Goal: Find specific page/section: Find specific page/section

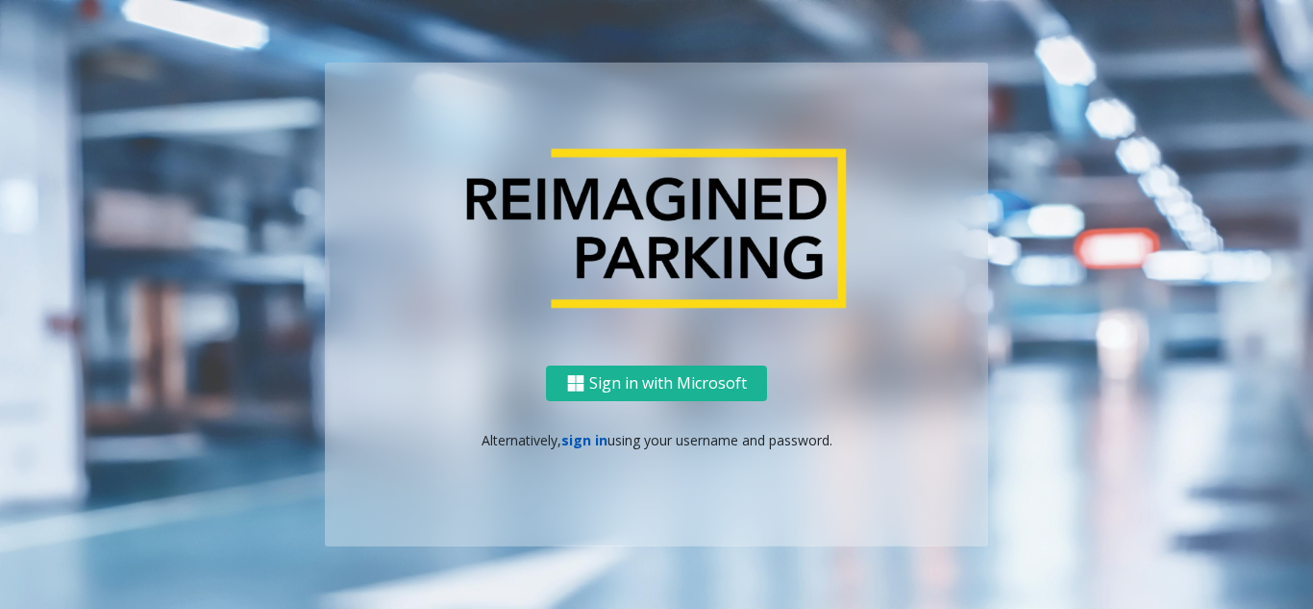
click at [579, 444] on link "sign in" at bounding box center [584, 440] width 46 height 18
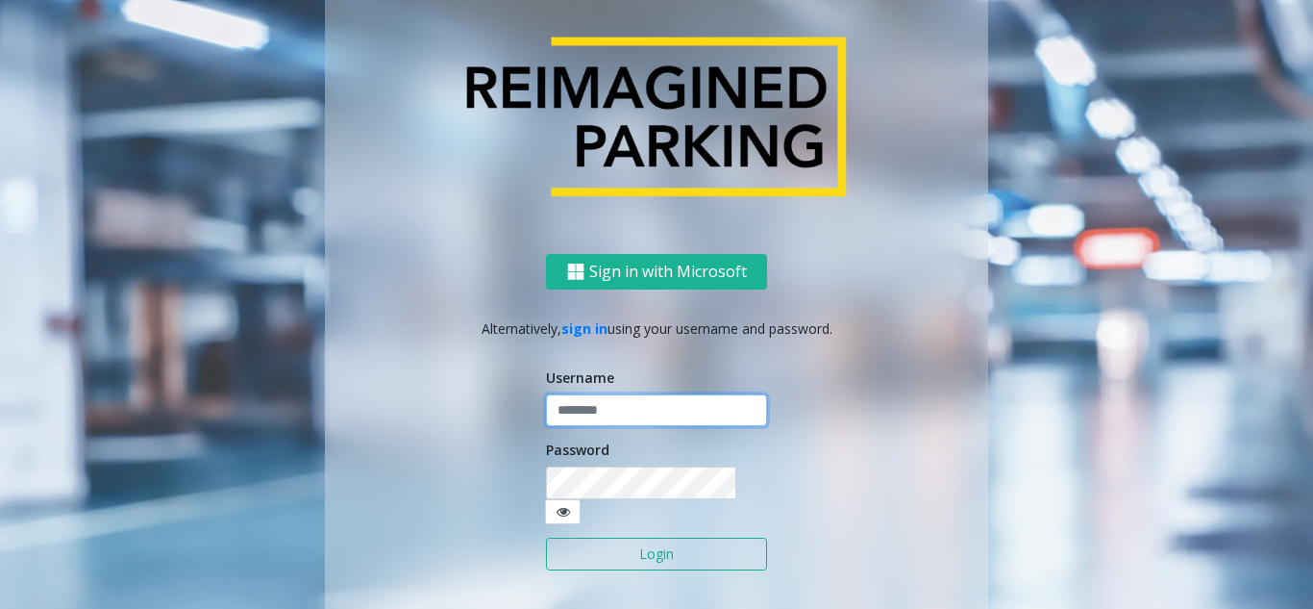
click at [585, 411] on input "text" at bounding box center [656, 410] width 221 height 33
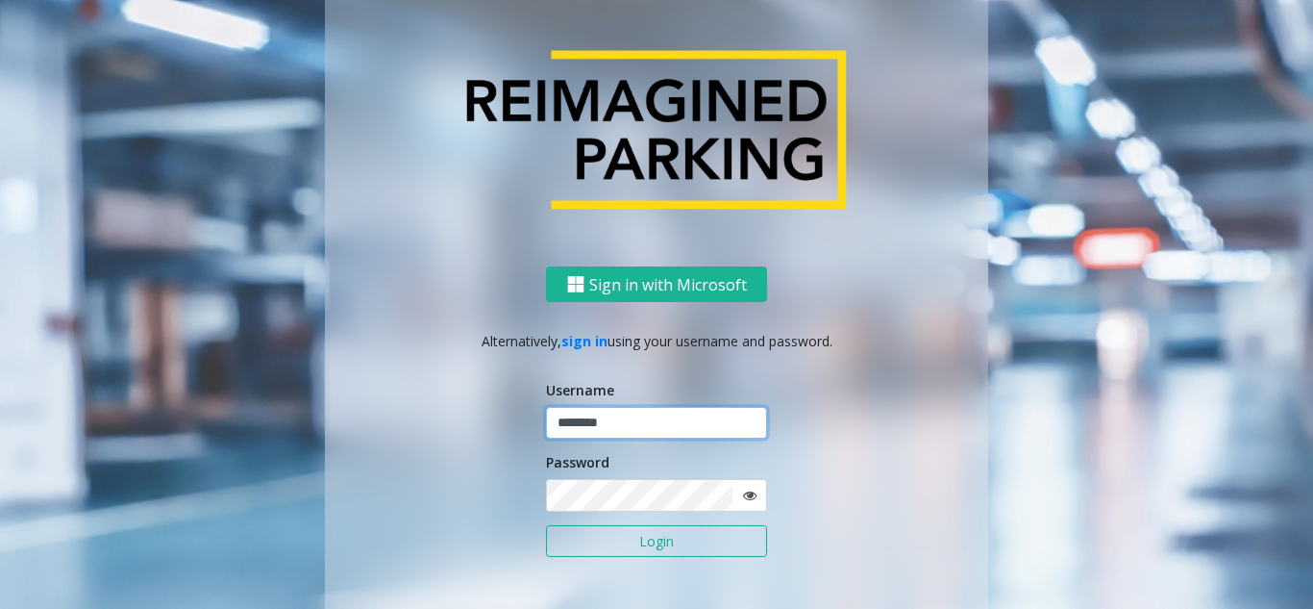
type input "********"
click at [746, 497] on icon at bounding box center [749, 494] width 13 height 13
click at [697, 532] on button "Login" at bounding box center [656, 541] width 221 height 33
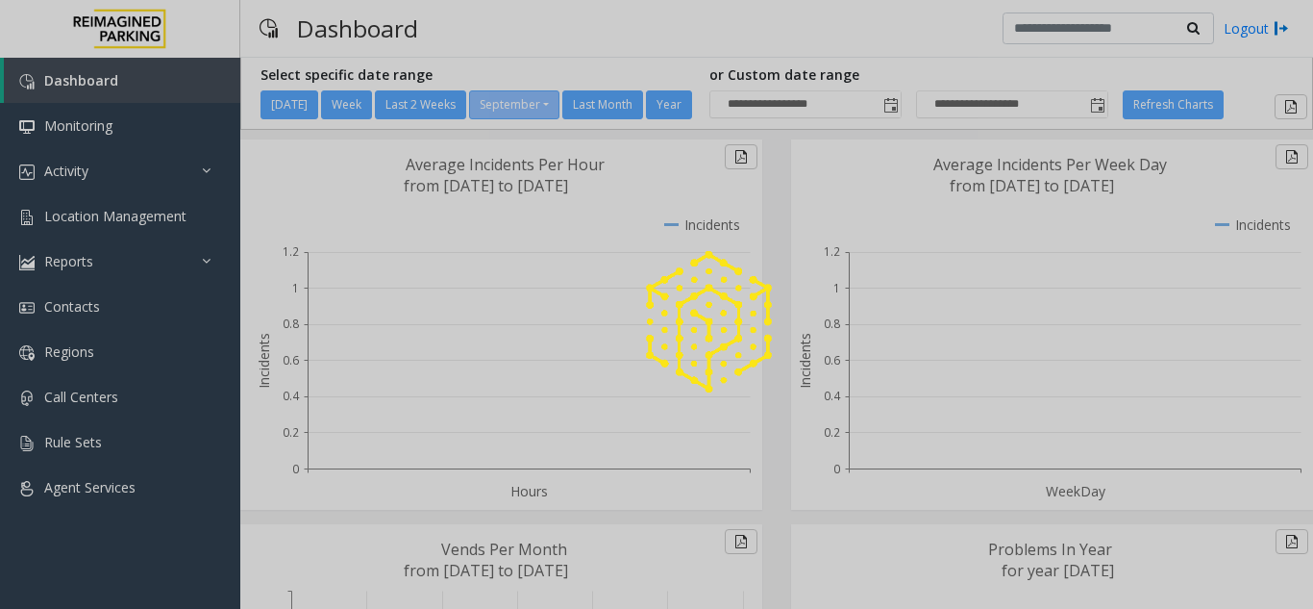
click at [168, 218] on div at bounding box center [656, 304] width 1313 height 609
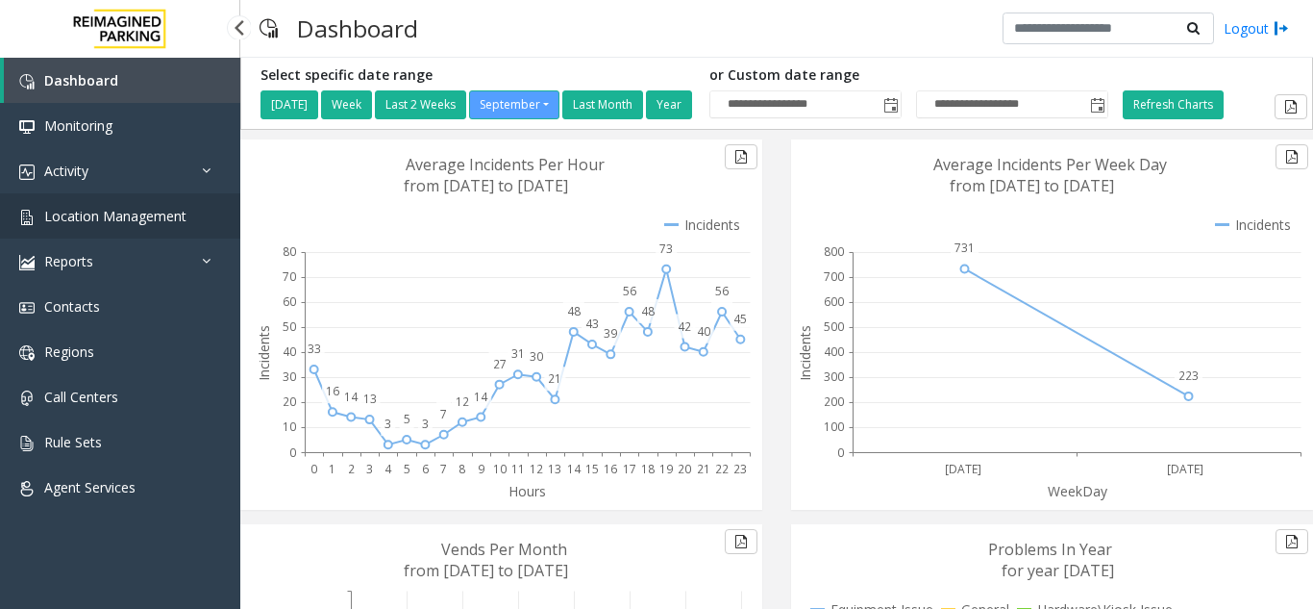
click at [162, 211] on span "Location Management" at bounding box center [115, 216] width 142 height 18
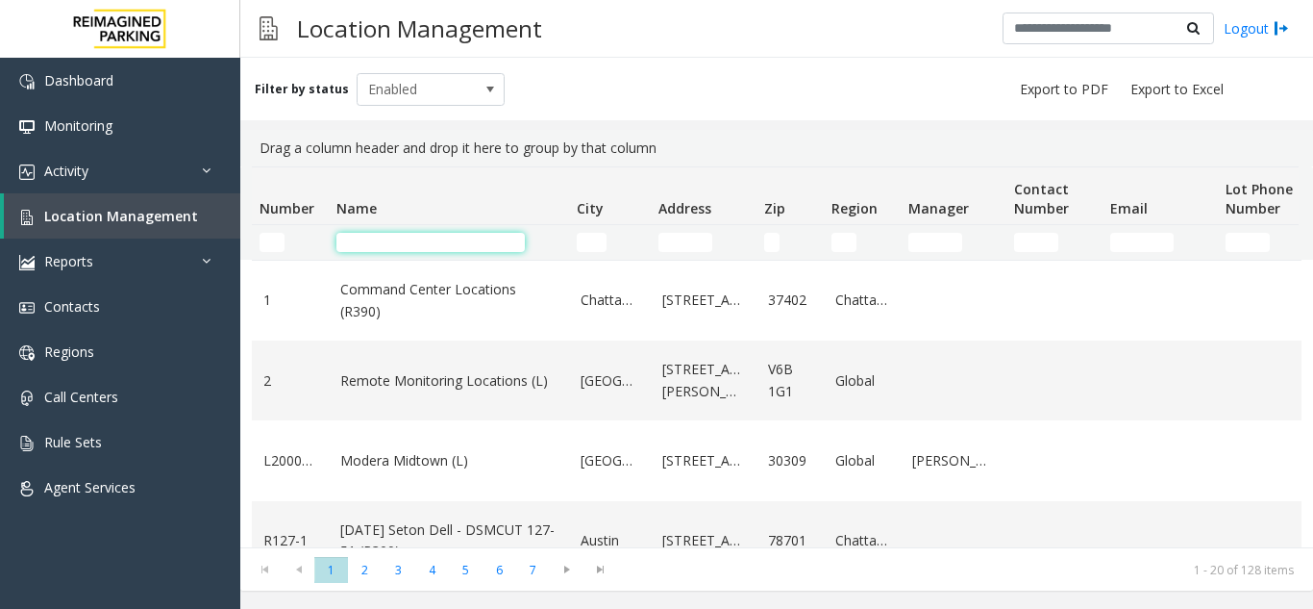
click at [443, 235] on input "Name Filter" at bounding box center [430, 242] width 188 height 19
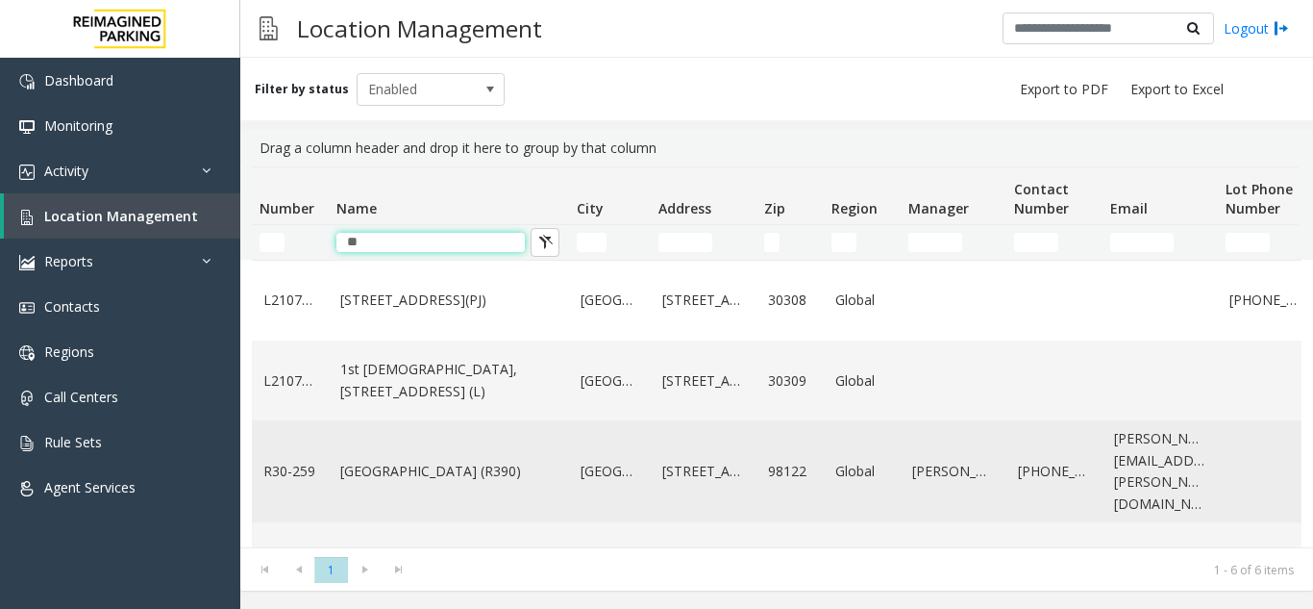
type input "**"
click at [475, 482] on link "[GEOGRAPHIC_DATA] (R390)" at bounding box center [448, 470] width 217 height 21
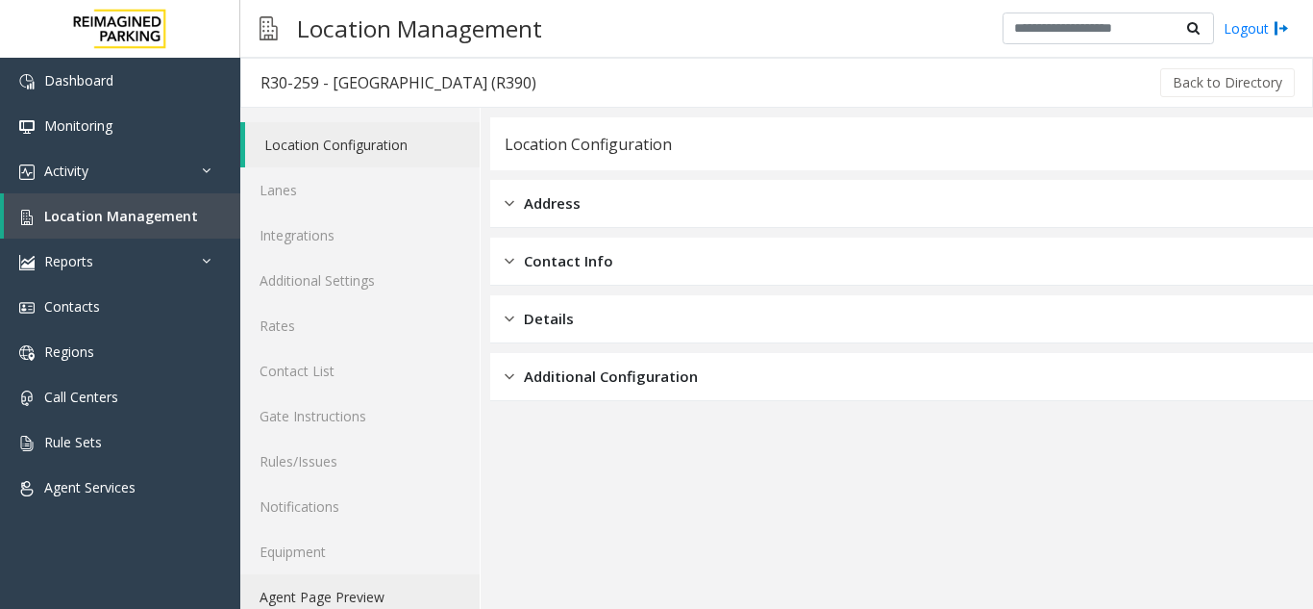
click at [388, 592] on link "Agent Page Preview" at bounding box center [359, 596] width 239 height 45
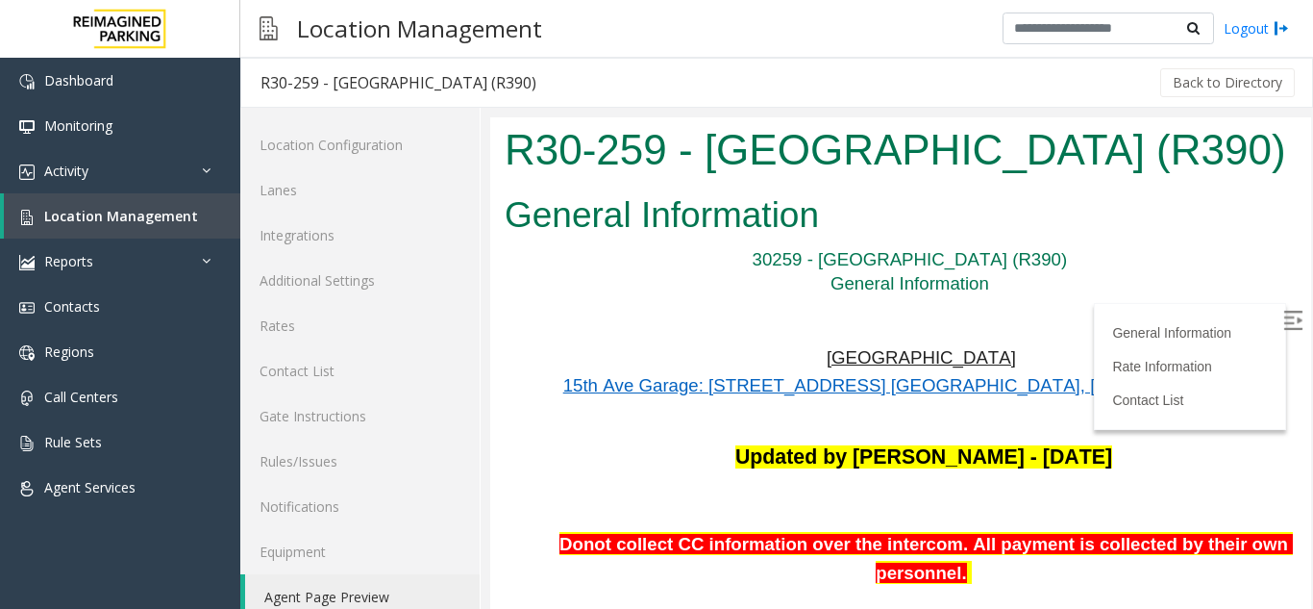
click at [1281, 317] on label at bounding box center [1295, 323] width 29 height 29
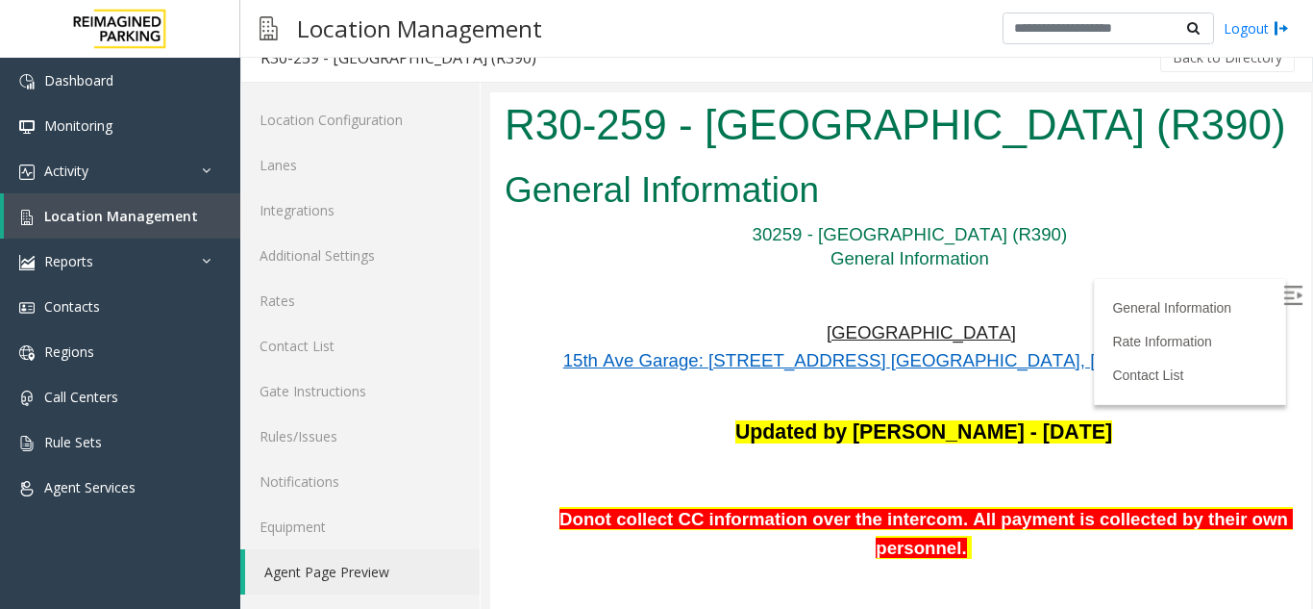
click at [694, 127] on h1 "R30-259 - [GEOGRAPHIC_DATA] (R390)" at bounding box center [901, 125] width 792 height 60
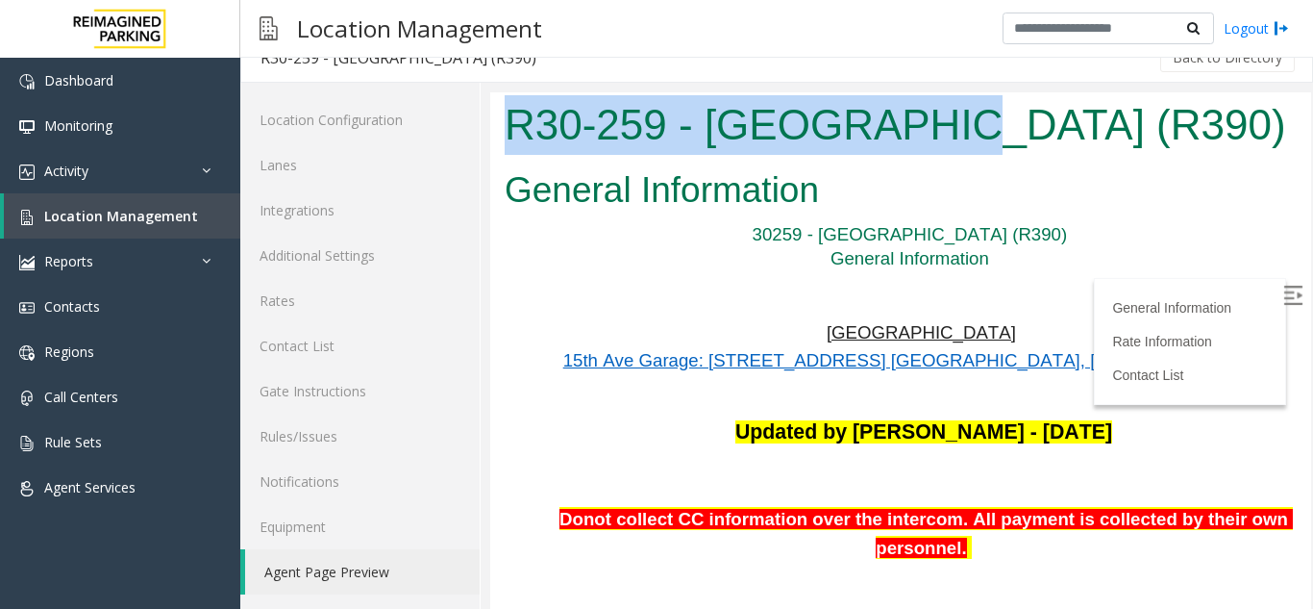
drag, startPoint x: 527, startPoint y: 128, endPoint x: 908, endPoint y: 132, distance: 380.7
click at [908, 132] on div "R30-259 - [GEOGRAPHIC_DATA] (R390)" at bounding box center [900, 127] width 821 height 70
copy h1 "R30-259 - [GEOGRAPHIC_DATA]"
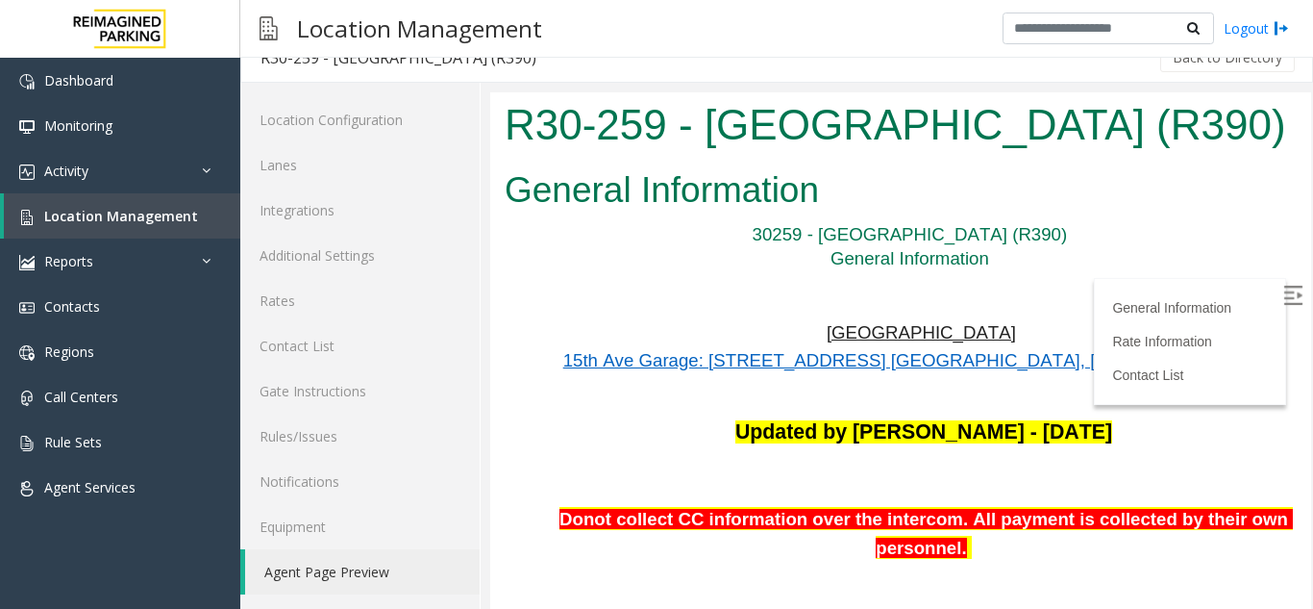
click at [607, 421] on p "Updated by [PERSON_NAME] - [DATE]" at bounding box center [924, 432] width 746 height 28
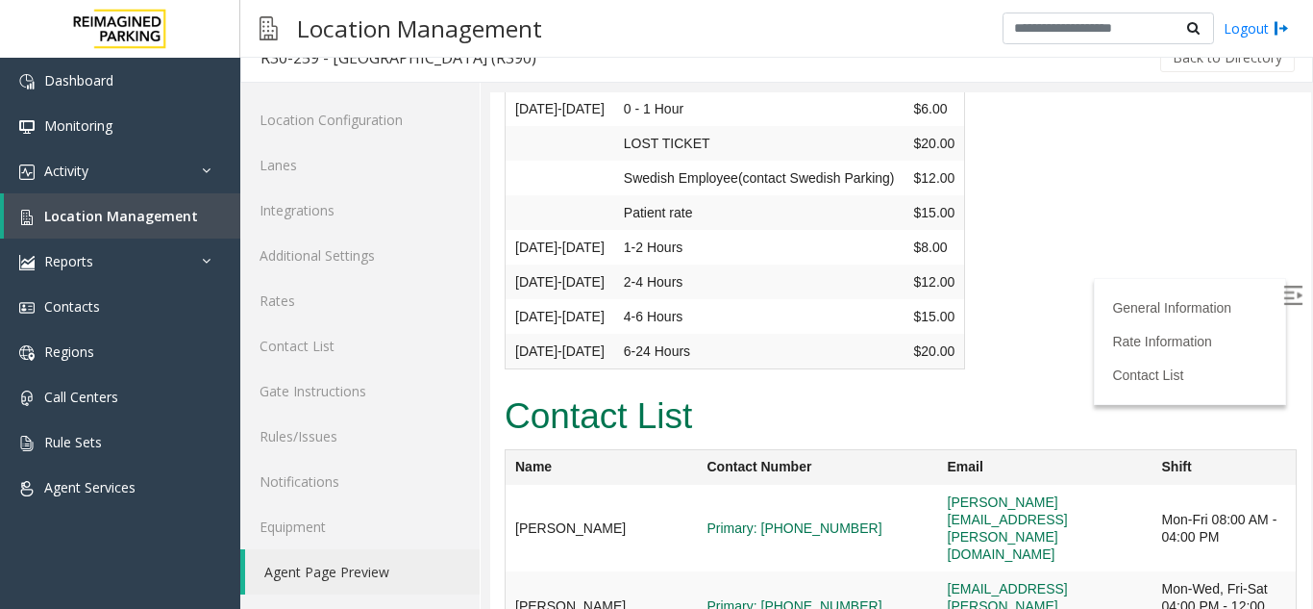
scroll to position [7292, 0]
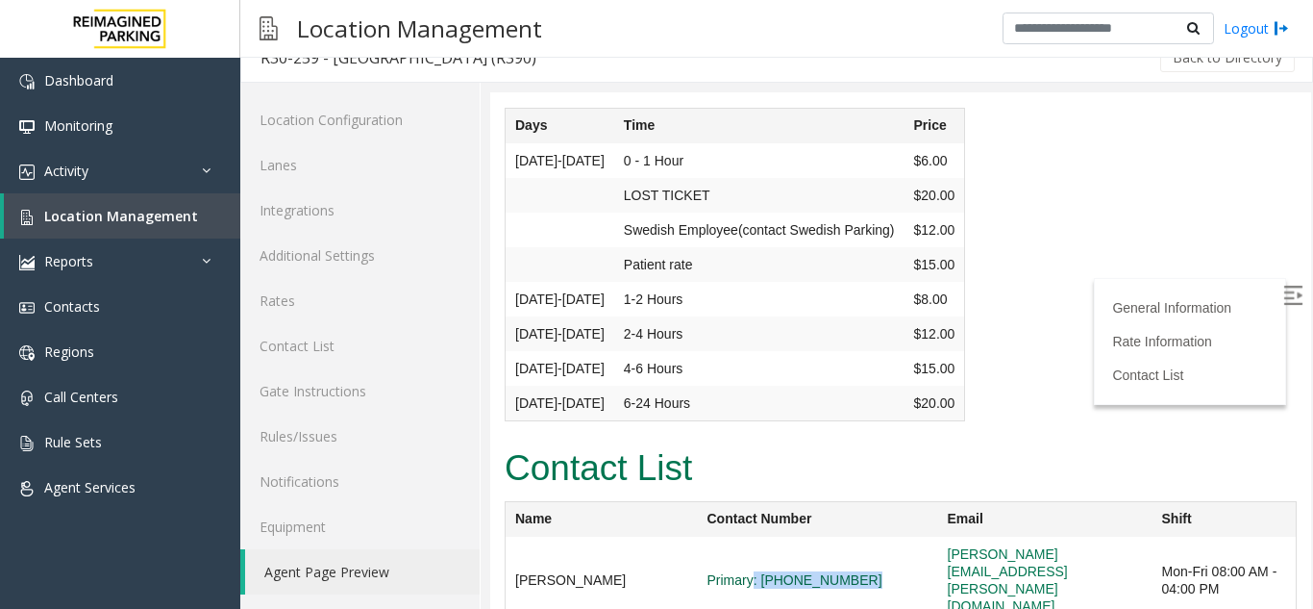
drag, startPoint x: 820, startPoint y: 294, endPoint x: 717, endPoint y: 292, distance: 102.9
click at [717, 571] on span "Primary: [PHONE_NUMBER]" at bounding box center [818, 579] width 221 height 17
click at [1017, 443] on h2 "Contact List" at bounding box center [901, 468] width 792 height 50
drag, startPoint x: 1141, startPoint y: 290, endPoint x: 880, endPoint y: 298, distance: 261.6
click at [938, 536] on td "[PERSON_NAME][EMAIL_ADDRESS][PERSON_NAME][DOMAIN_NAME]" at bounding box center [1045, 579] width 214 height 87
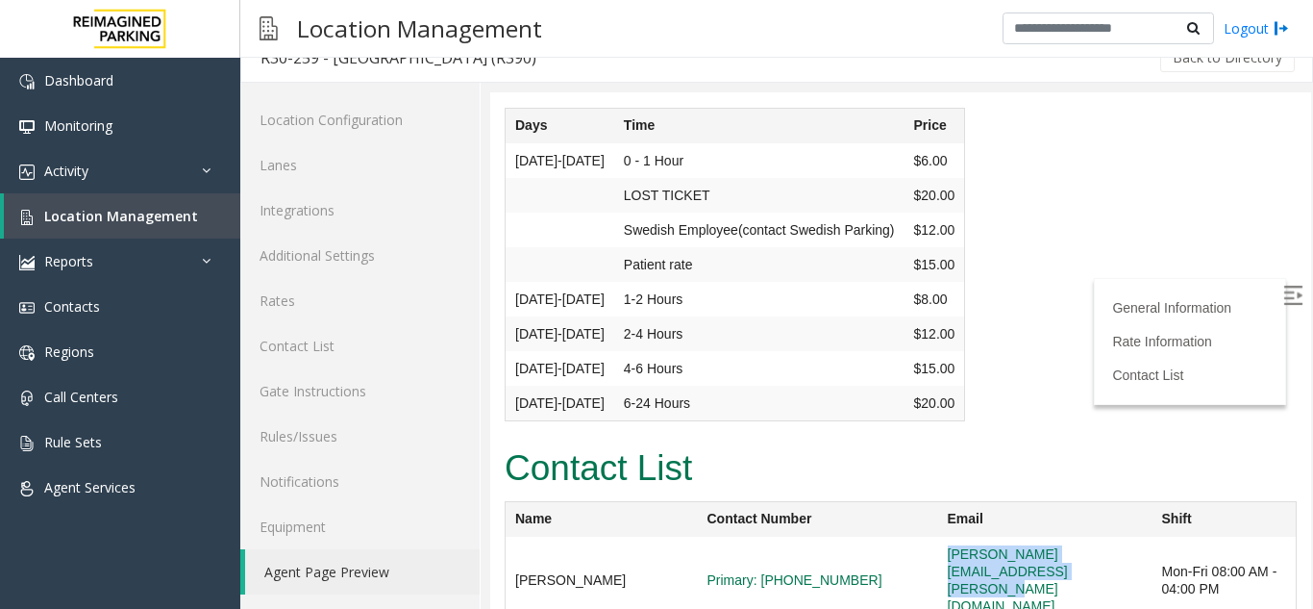
copy link "[PERSON_NAME][EMAIL_ADDRESS][PERSON_NAME][DOMAIN_NAME]"
click at [1029, 443] on h2 "Contact List" at bounding box center [901, 468] width 792 height 50
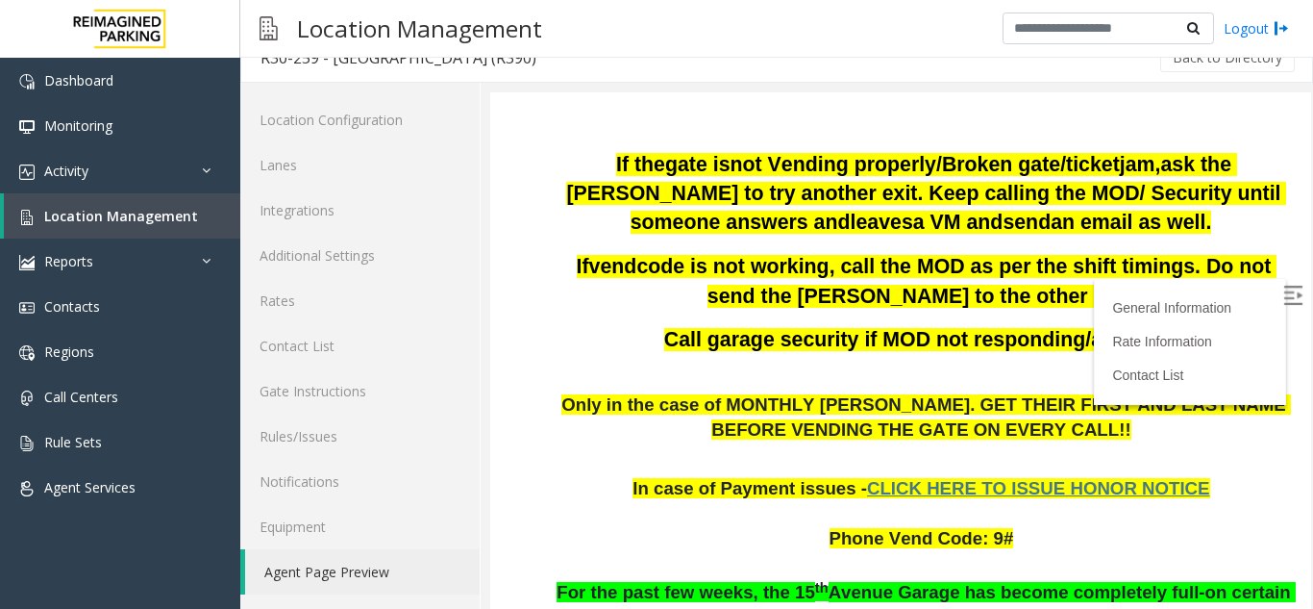
scroll to position [577, 0]
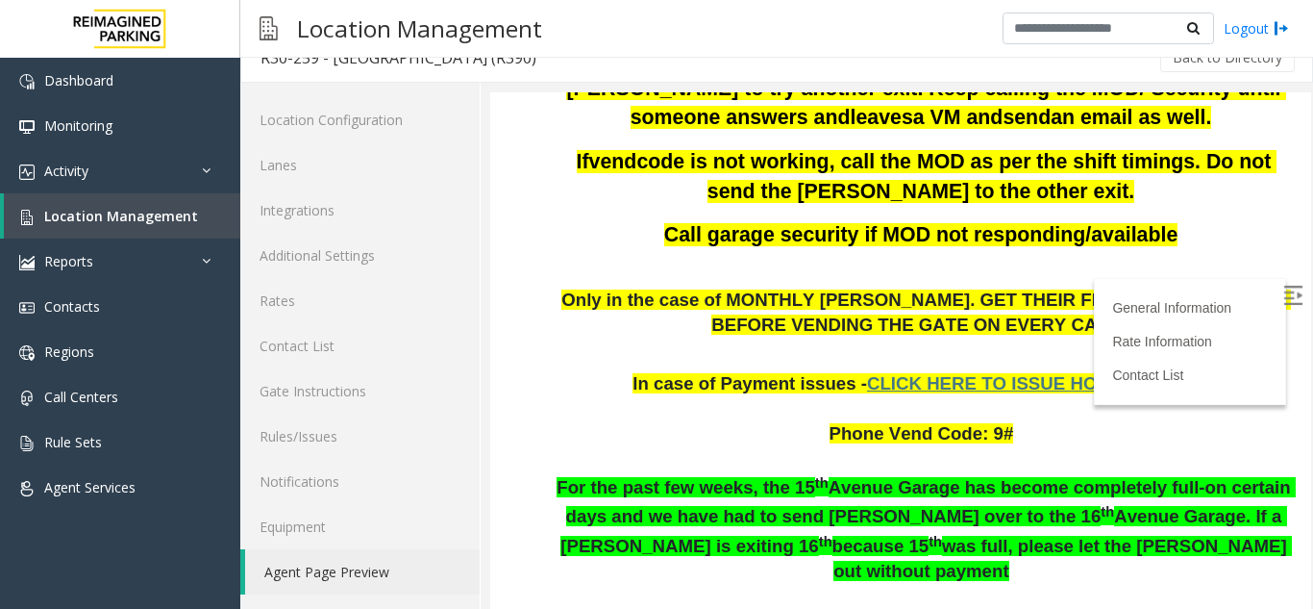
click at [1010, 391] on span "CLICK HERE TO ISSUE HONOR NOTICE" at bounding box center [1038, 383] width 343 height 20
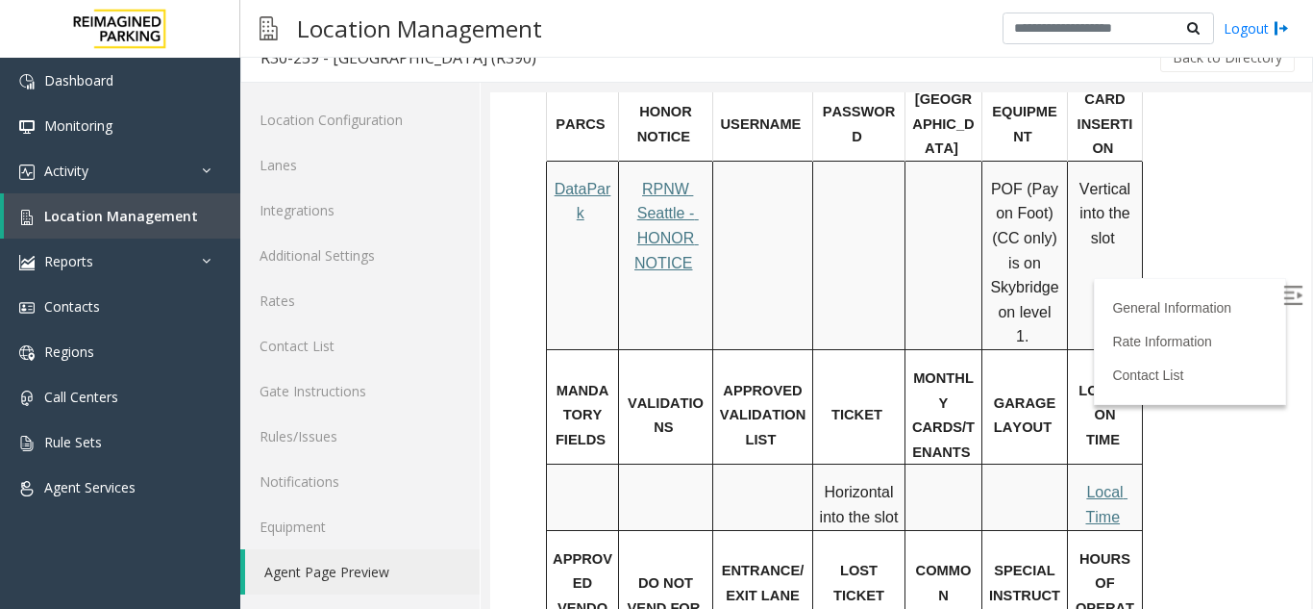
scroll to position [1154, 0]
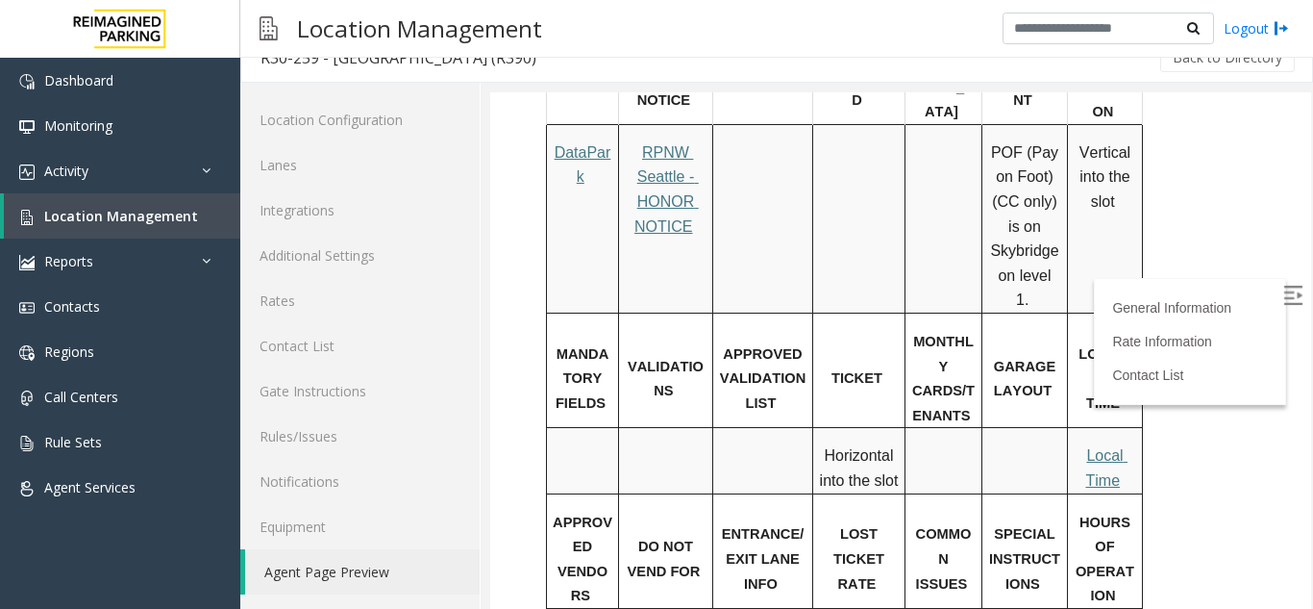
click at [1113, 447] on span "Local Time" at bounding box center [1106, 467] width 42 height 41
click at [393, 299] on link "Rates" at bounding box center [359, 300] width 239 height 45
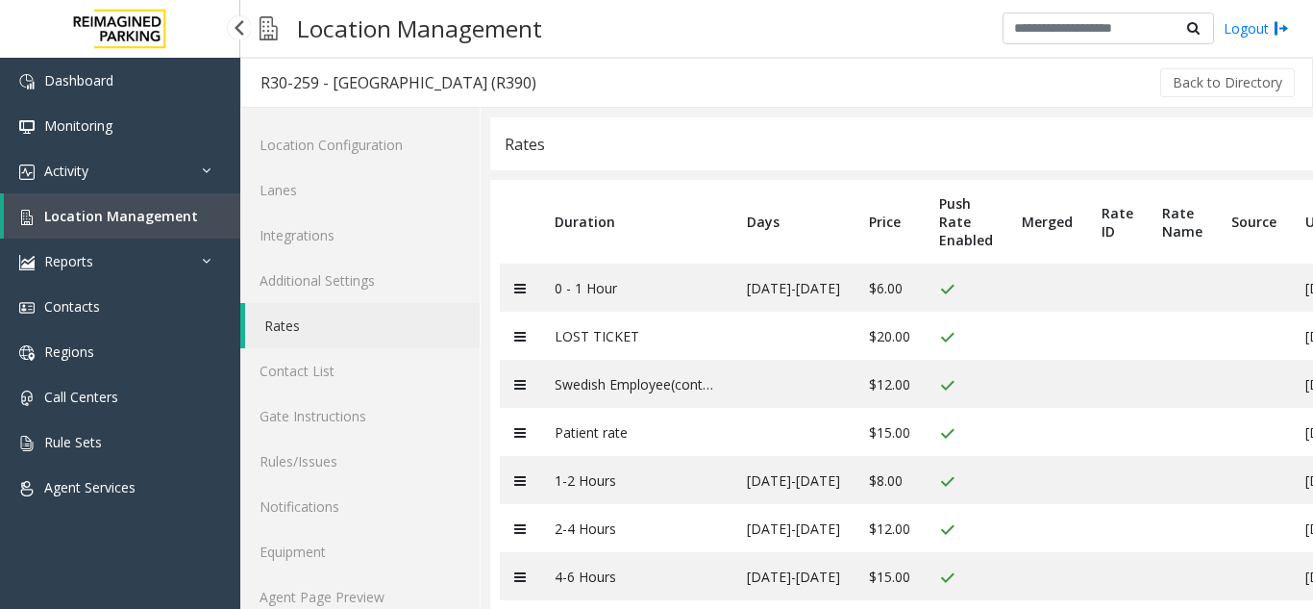
click at [121, 215] on span "Location Management" at bounding box center [121, 216] width 154 height 18
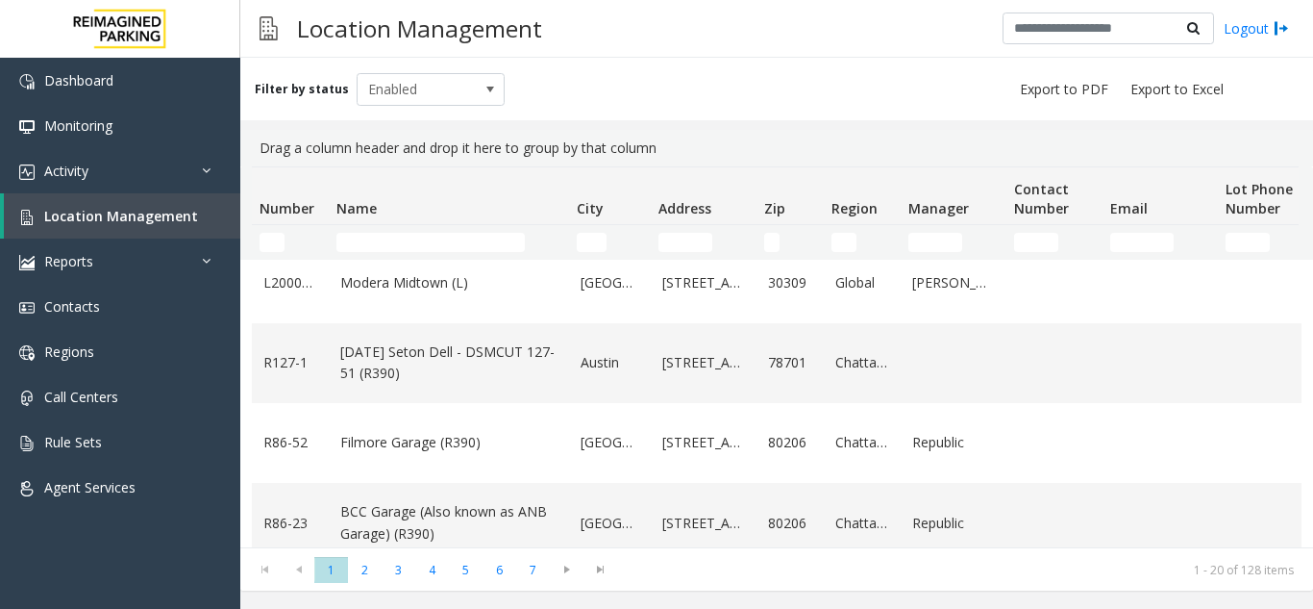
scroll to position [481, 0]
